Goal: Task Accomplishment & Management: Manage account settings

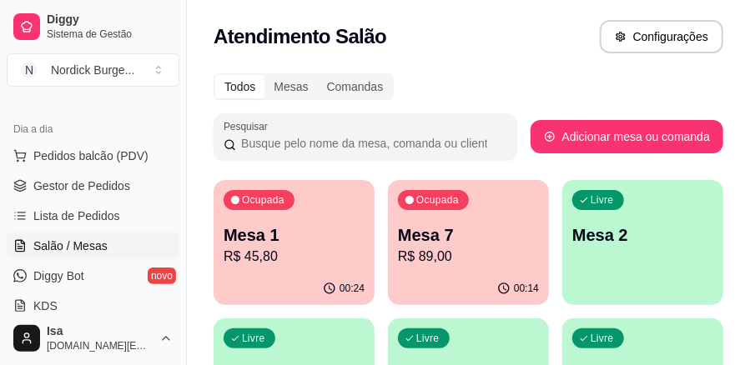
click at [411, 255] on p "R$ 89,00" at bounding box center [468, 257] width 141 height 20
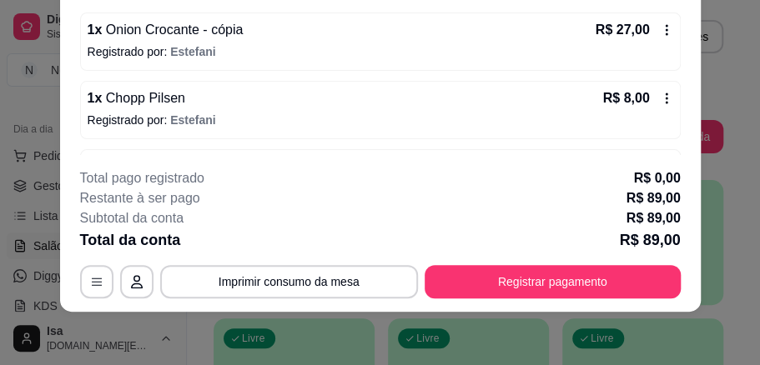
scroll to position [348, 0]
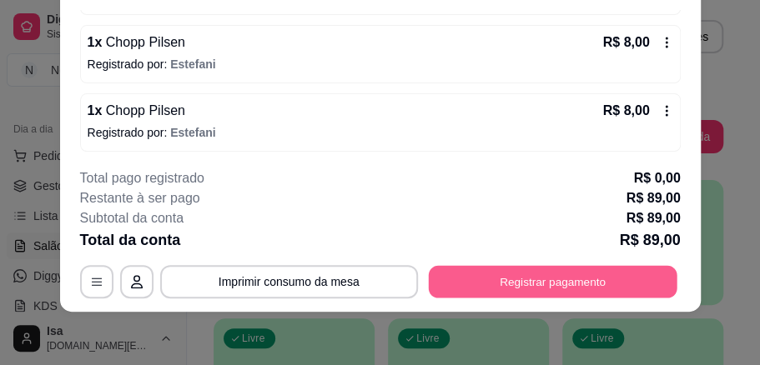
click at [469, 280] on button "Registrar pagamento" at bounding box center [552, 281] width 248 height 33
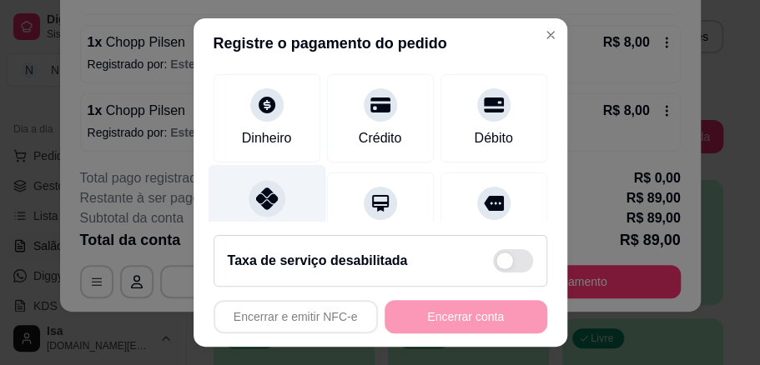
scroll to position [167, 0]
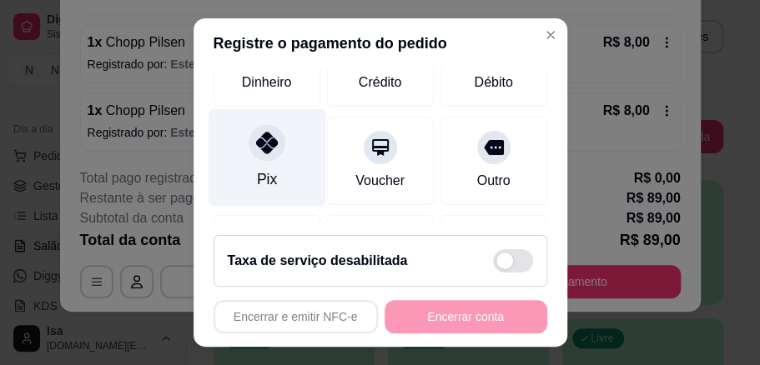
click at [255, 138] on icon at bounding box center [266, 143] width 22 height 22
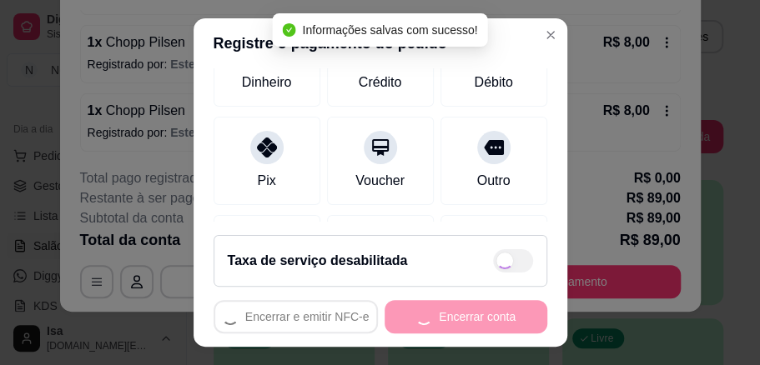
type input "R$ 0,00"
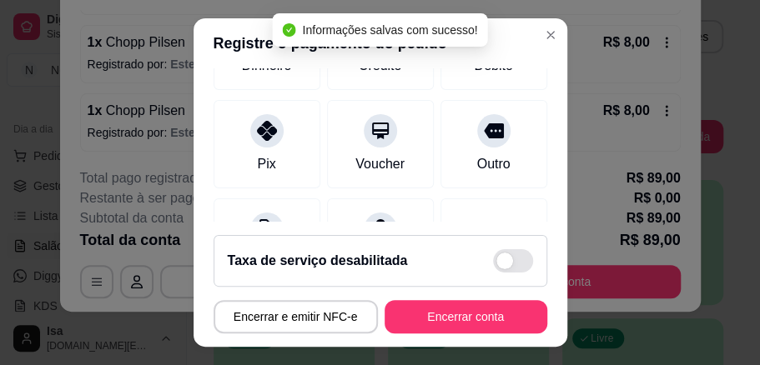
scroll to position [150, 0]
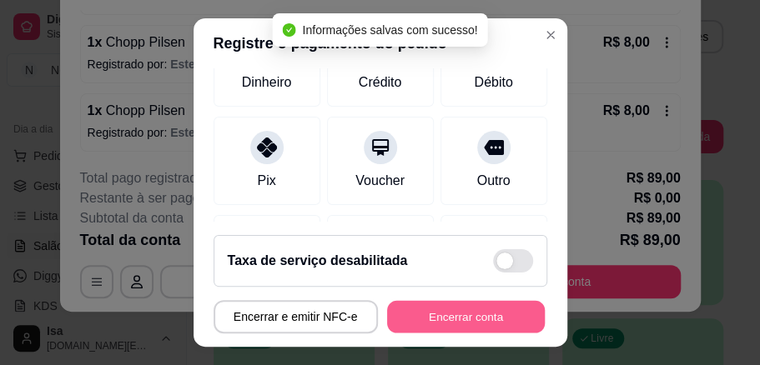
click at [422, 313] on button "Encerrar conta" at bounding box center [466, 317] width 158 height 33
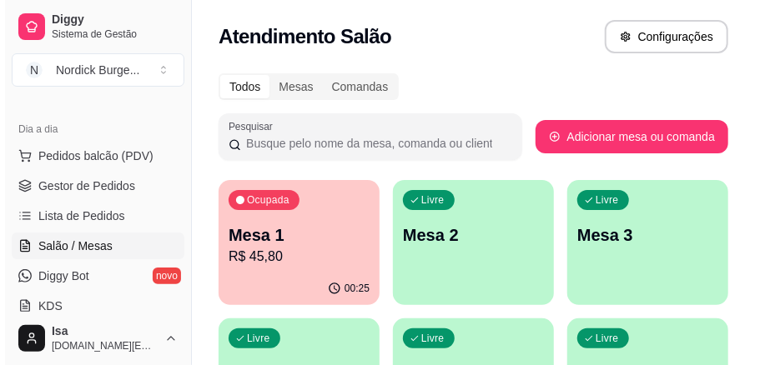
scroll to position [55, 0]
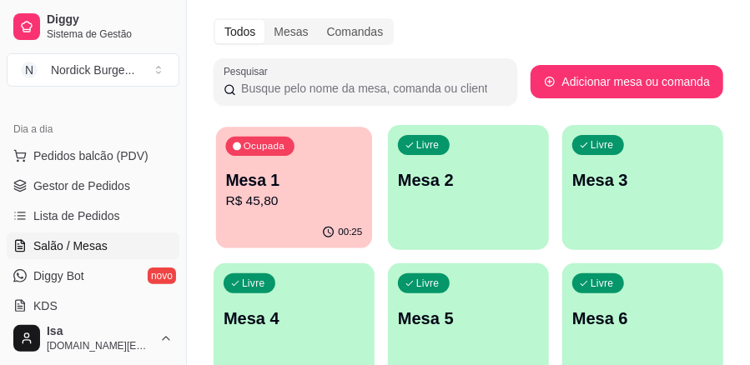
click at [293, 182] on p "Mesa 1" at bounding box center [294, 180] width 137 height 23
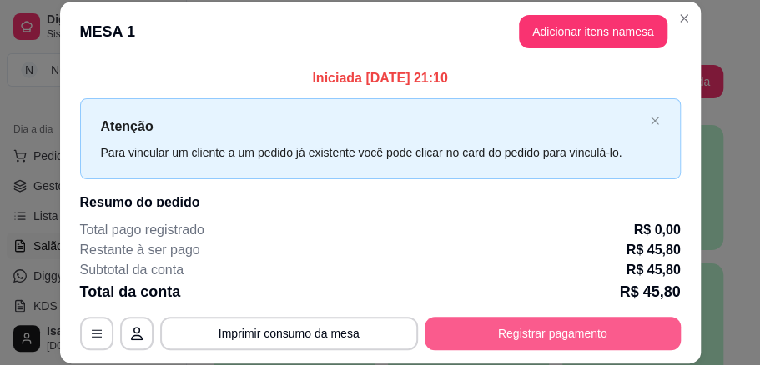
scroll to position [52, 0]
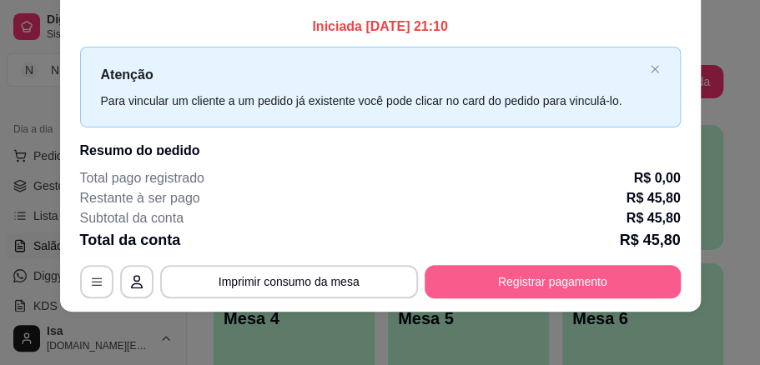
click at [514, 270] on button "Registrar pagamento" at bounding box center [552, 281] width 256 height 33
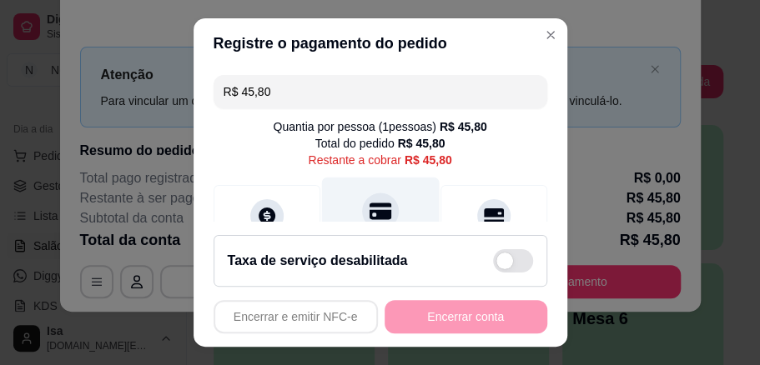
click at [374, 218] on icon at bounding box center [379, 211] width 22 height 17
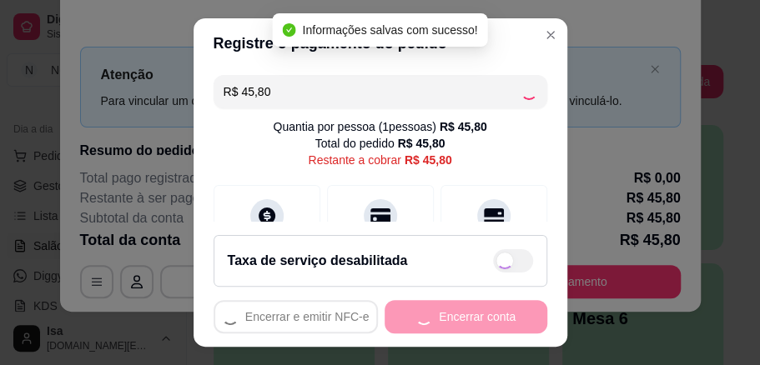
type input "R$ 0,00"
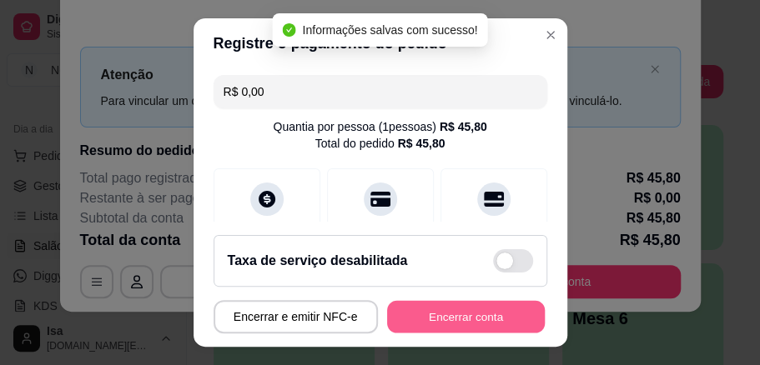
click at [469, 308] on button "Encerrar conta" at bounding box center [466, 317] width 158 height 33
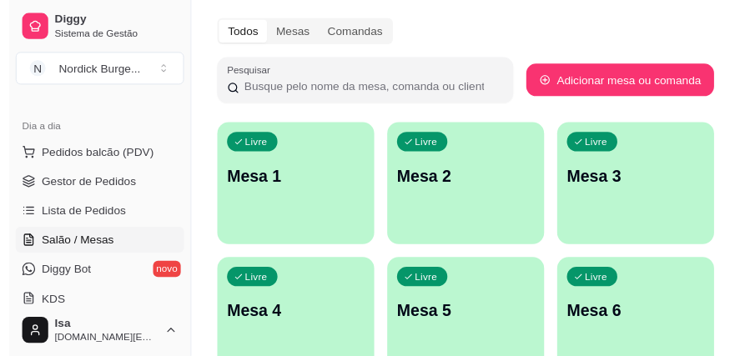
scroll to position [0, 0]
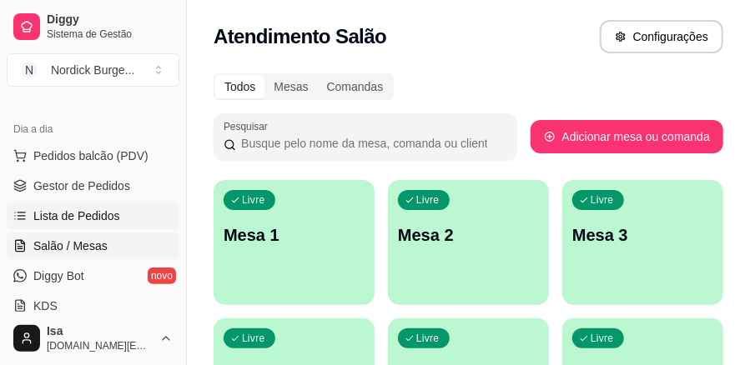
click at [71, 224] on link "Lista de Pedidos" at bounding box center [93, 216] width 173 height 27
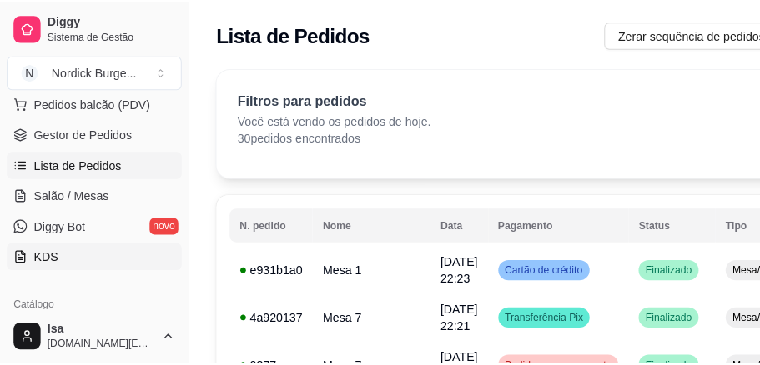
scroll to position [413, 0]
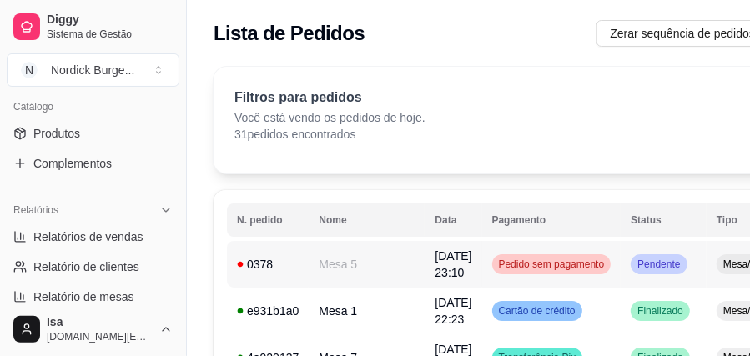
click at [272, 265] on div "0378" at bounding box center [268, 264] width 62 height 17
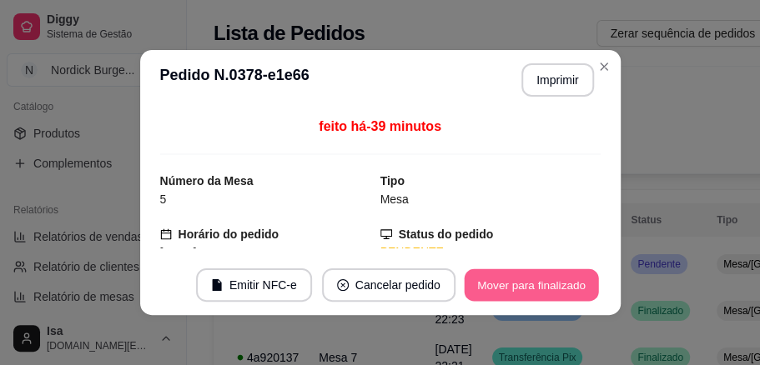
click at [501, 293] on button "Mover para finalizado" at bounding box center [531, 285] width 134 height 33
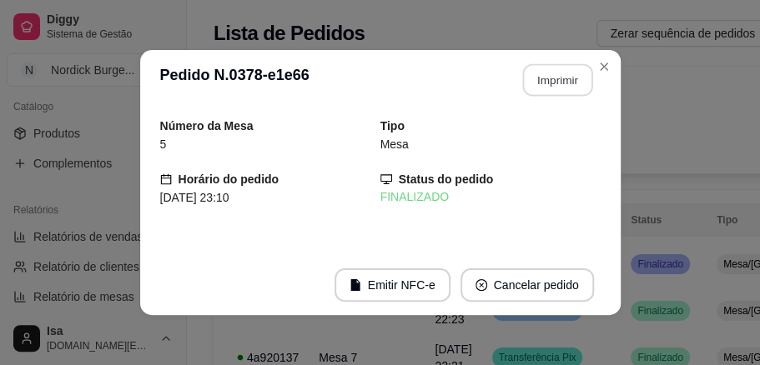
click at [536, 83] on button "Imprimir" at bounding box center [557, 80] width 70 height 33
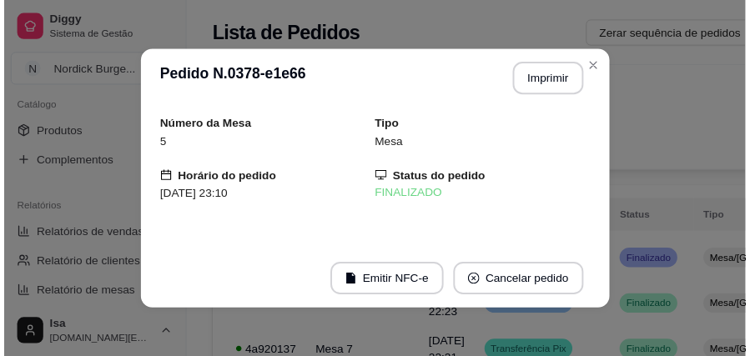
scroll to position [0, 0]
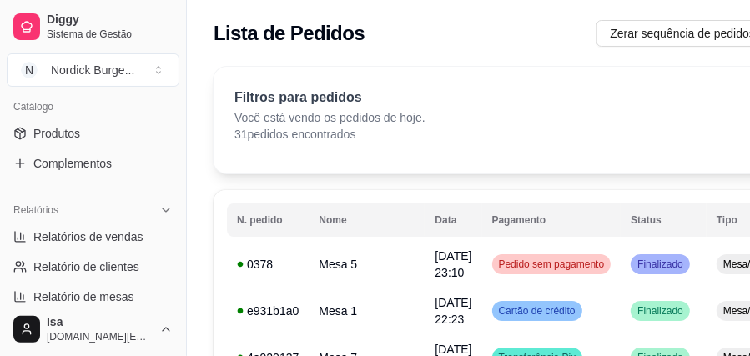
click at [684, 138] on div "Filtros para pedidos Você está vendo os pedidos de hoje. 31 pedidos encontrados…" at bounding box center [561, 115] width 654 height 55
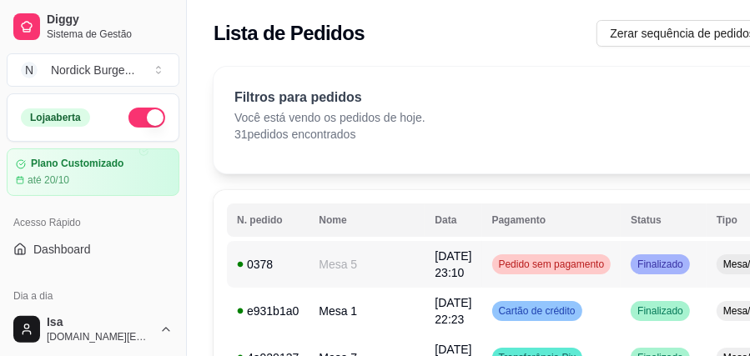
click at [372, 262] on td "Mesa 5" at bounding box center [366, 264] width 116 height 47
click at [272, 269] on div "0378" at bounding box center [268, 264] width 62 height 17
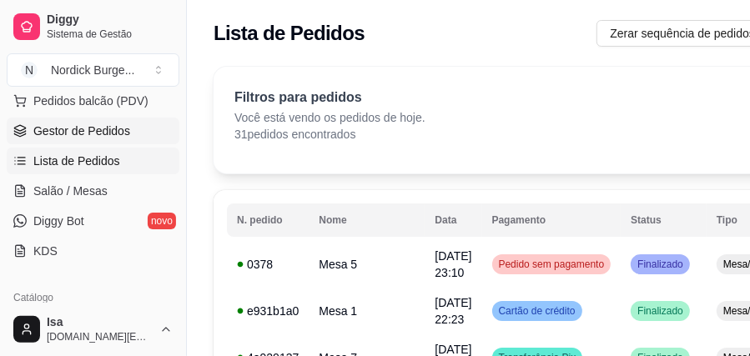
scroll to position [167, 0]
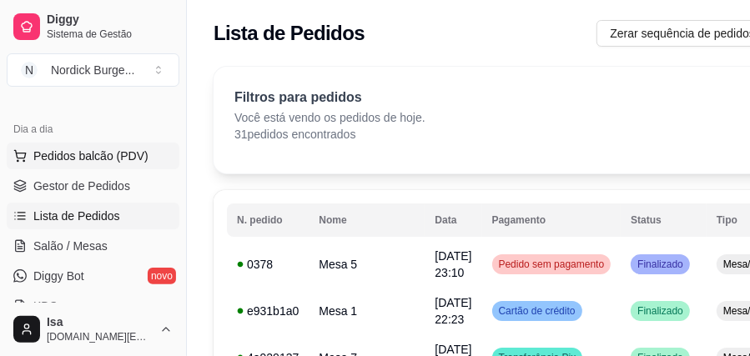
click at [83, 151] on span "Pedidos balcão (PDV)" at bounding box center [90, 156] width 115 height 17
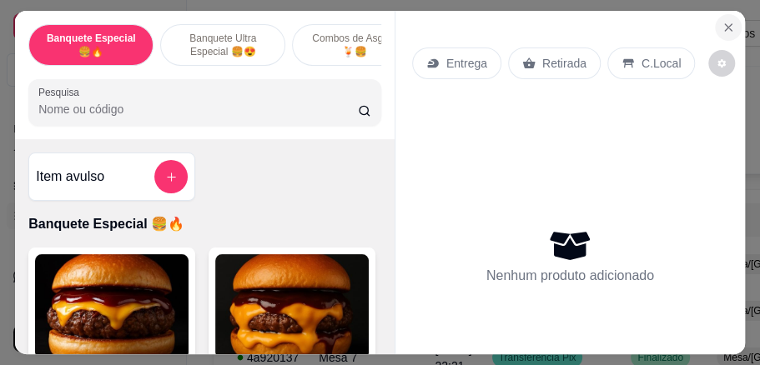
click at [724, 25] on icon "Close" at bounding box center [727, 27] width 7 height 7
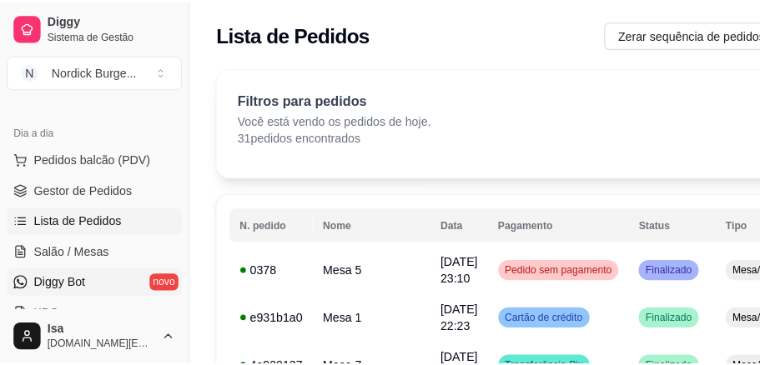
scroll to position [222, 0]
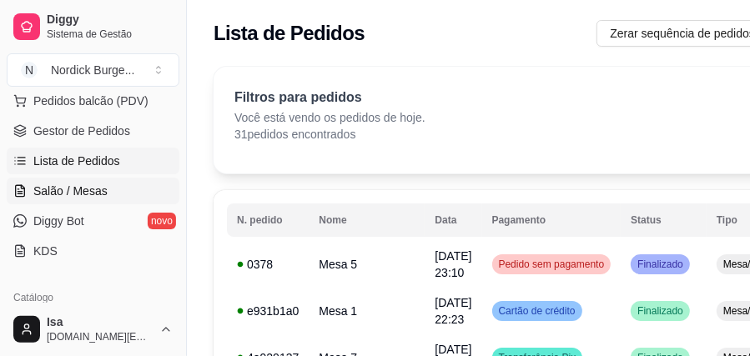
click at [77, 194] on span "Salão / Mesas" at bounding box center [70, 191] width 74 height 17
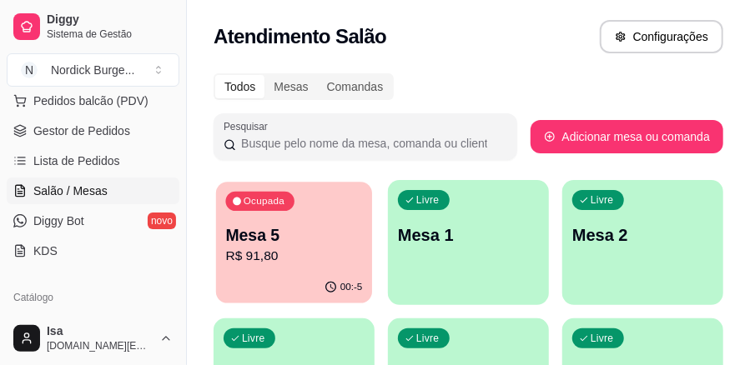
click at [233, 268] on div "Ocupada Mesa 5 R$ 91,80" at bounding box center [294, 227] width 156 height 90
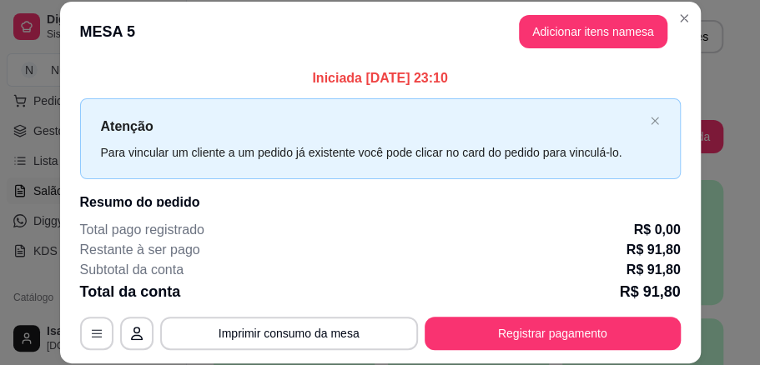
scroll to position [52, 0]
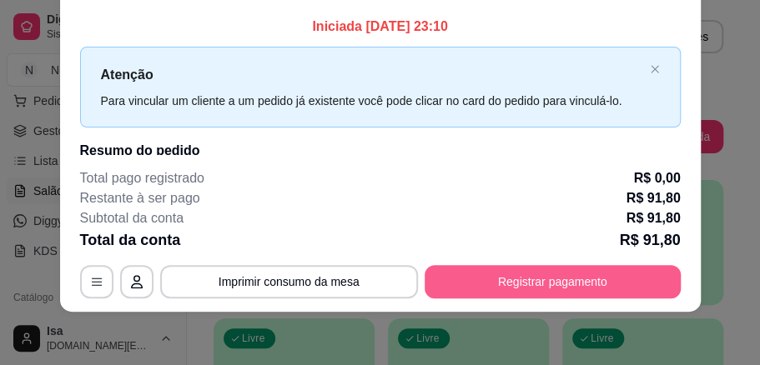
click at [464, 283] on button "Registrar pagamento" at bounding box center [552, 281] width 256 height 33
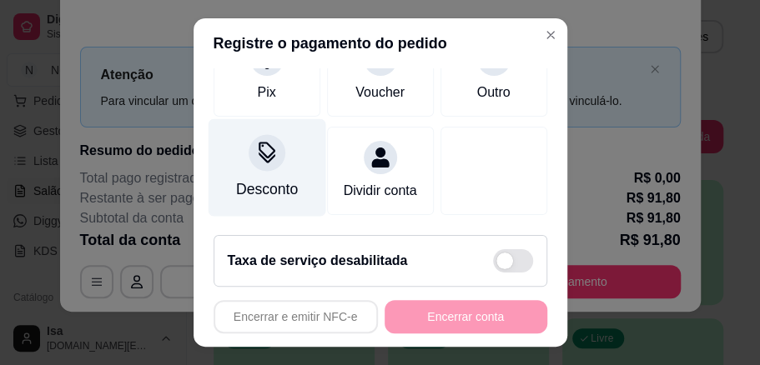
scroll to position [106, 0]
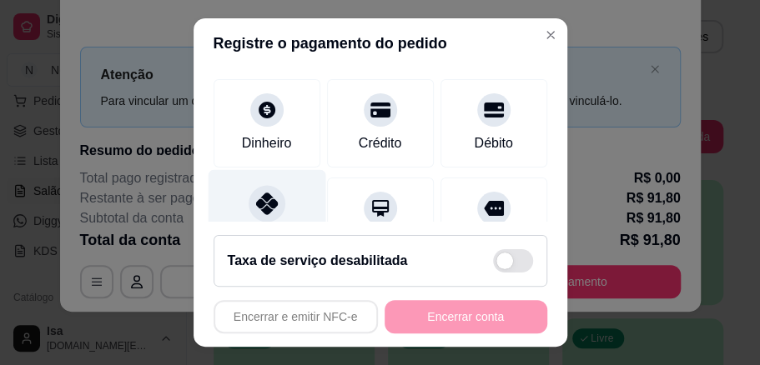
click at [261, 200] on icon at bounding box center [266, 204] width 22 height 22
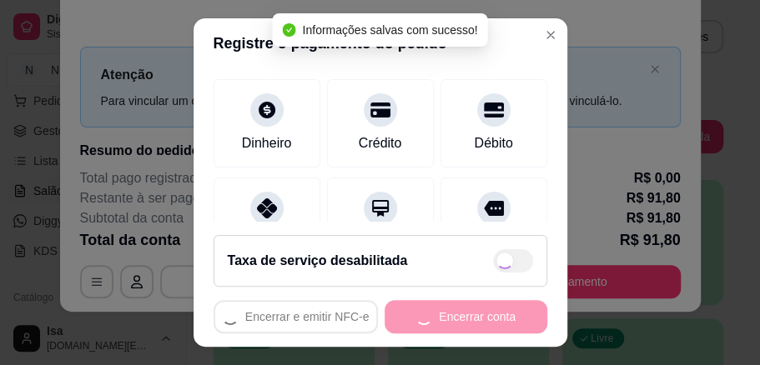
type input "R$ 0,00"
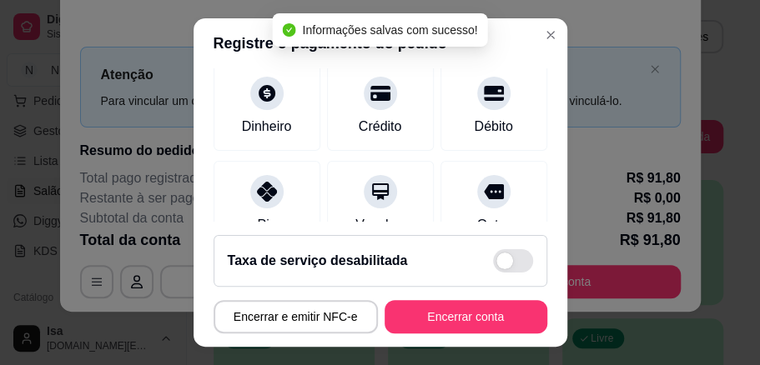
scroll to position [89, 0]
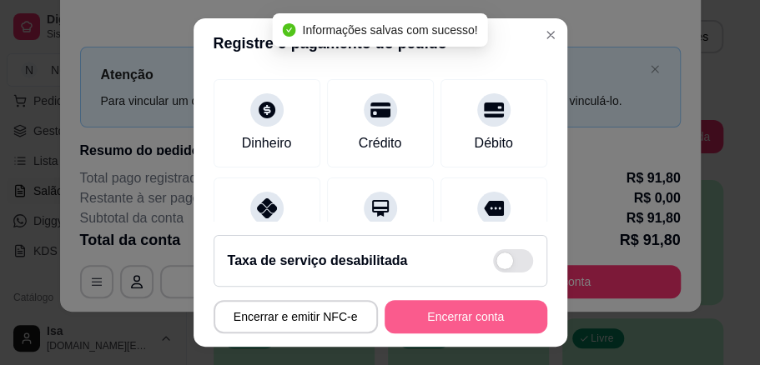
click at [463, 313] on button "Encerrar conta" at bounding box center [465, 316] width 163 height 33
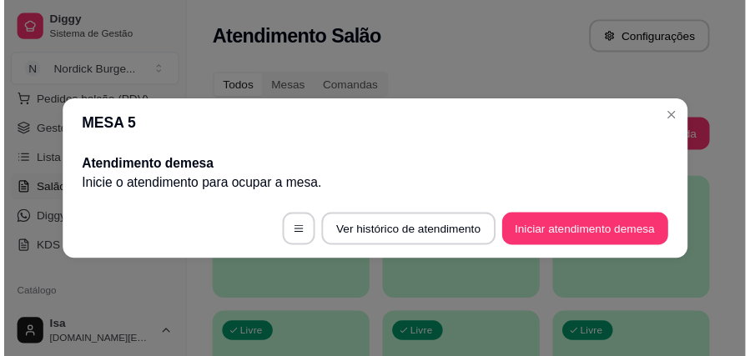
scroll to position [0, 0]
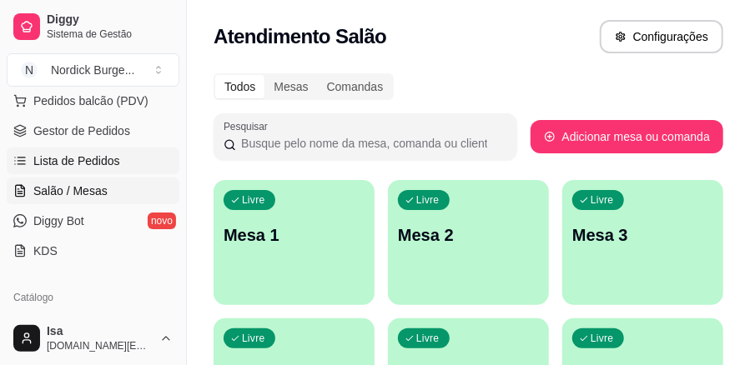
click at [47, 160] on span "Lista de Pedidos" at bounding box center [76, 161] width 87 height 17
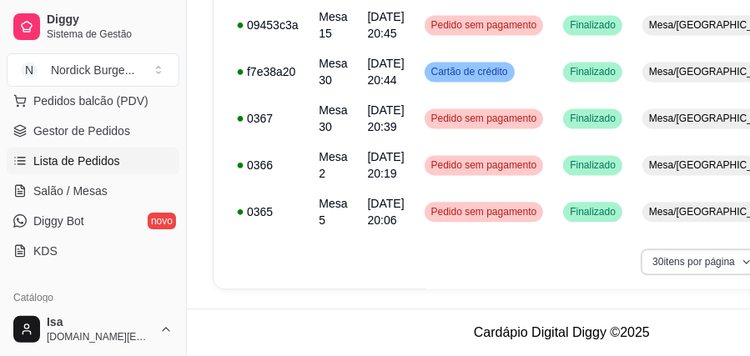
click at [734, 255] on button "30 itens por página" at bounding box center [701, 261] width 123 height 27
click at [741, 257] on icon "button" at bounding box center [745, 262] width 10 height 10
click at [745, 257] on icon "button" at bounding box center [745, 262] width 10 height 10
drag, startPoint x: 377, startPoint y: 298, endPoint x: 455, endPoint y: 289, distance: 78.9
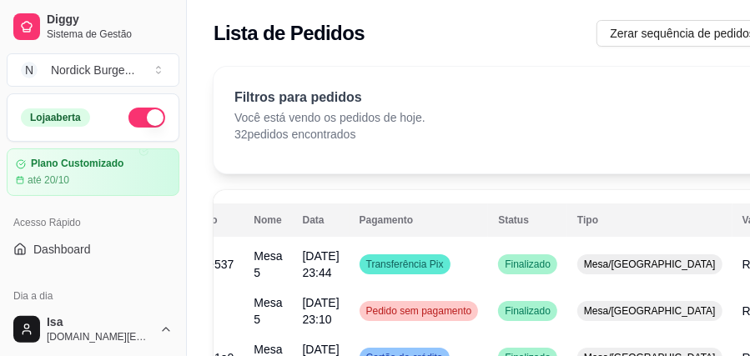
click at [133, 122] on button "button" at bounding box center [146, 118] width 37 height 20
